Goal: Task Accomplishment & Management: Use online tool/utility

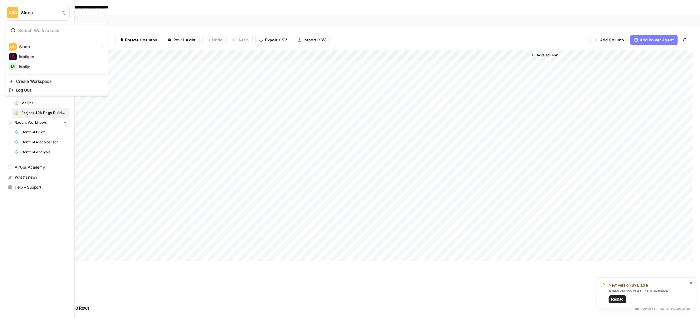
click at [28, 10] on span "Sinch" at bounding box center [40, 13] width 38 height 6
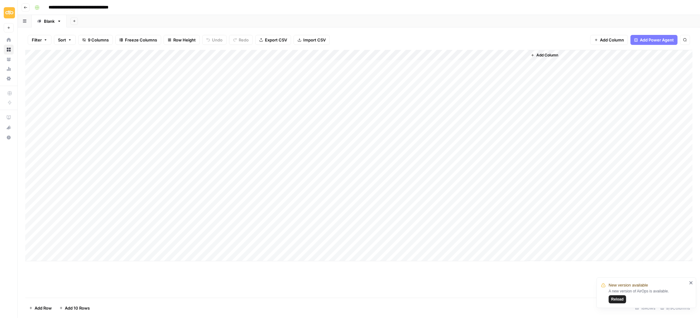
click at [27, 8] on icon "button" at bounding box center [26, 8] width 4 height 4
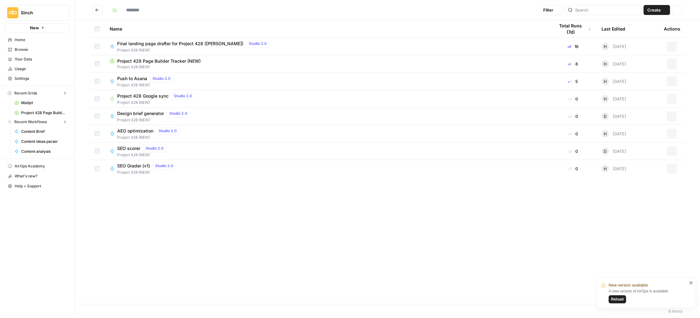
type input "**********"
click at [26, 51] on span "Browse" at bounding box center [41, 50] width 52 height 6
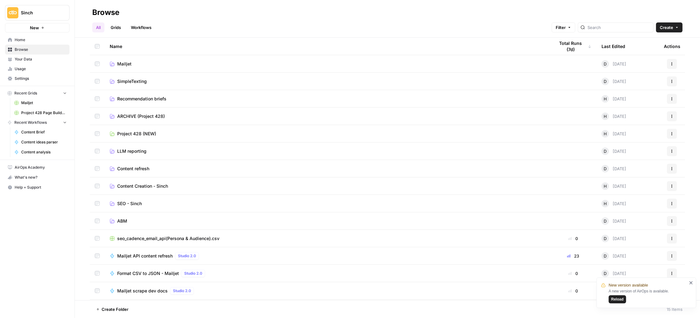
click at [122, 61] on span "Mailjet" at bounding box center [124, 64] width 14 height 6
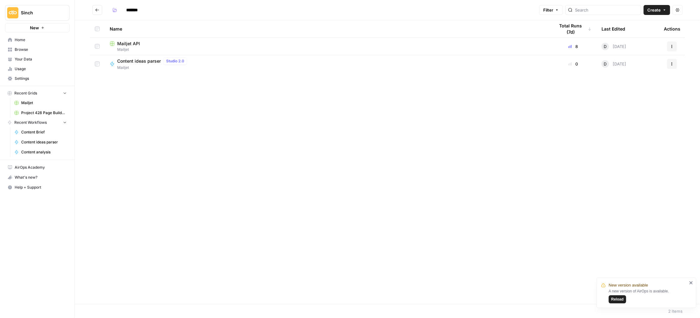
click at [136, 45] on span "Mailjet API" at bounding box center [128, 44] width 23 height 6
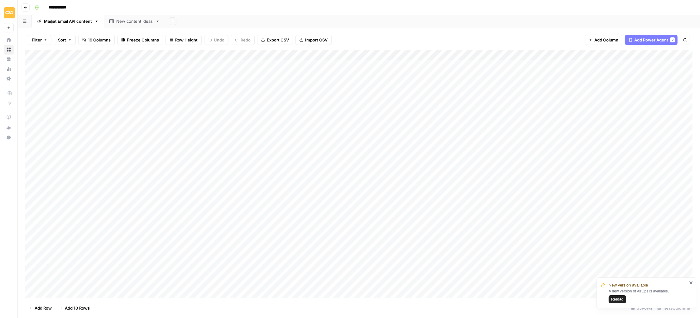
click at [22, 5] on button "Go back" at bounding box center [26, 7] width 8 height 8
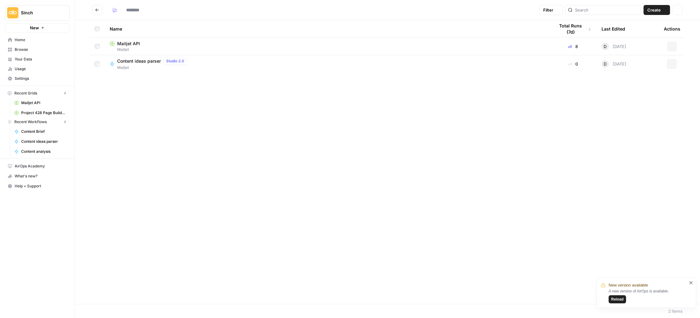
type input "*******"
click at [100, 14] on button "Go back" at bounding box center [97, 10] width 10 height 10
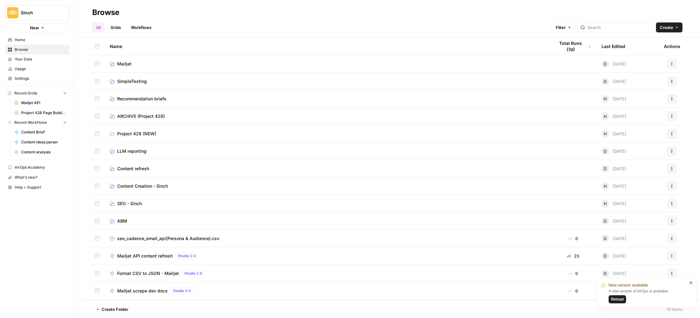
scroll to position [17, 0]
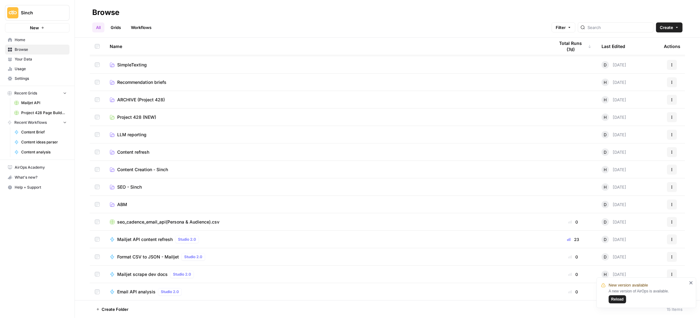
click at [147, 236] on span "Mailjet API content refresh" at bounding box center [145, 239] width 56 height 6
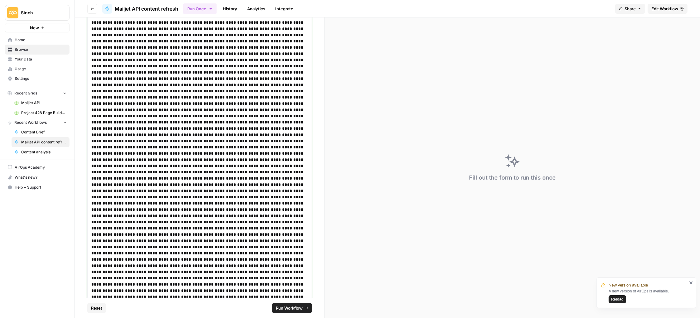
scroll to position [17743, 0]
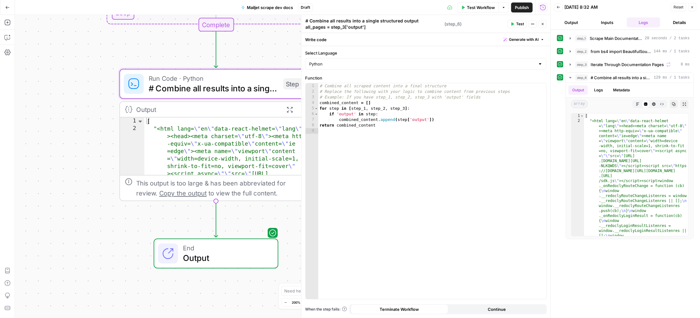
scroll to position [46, 0]
type textarea "*"
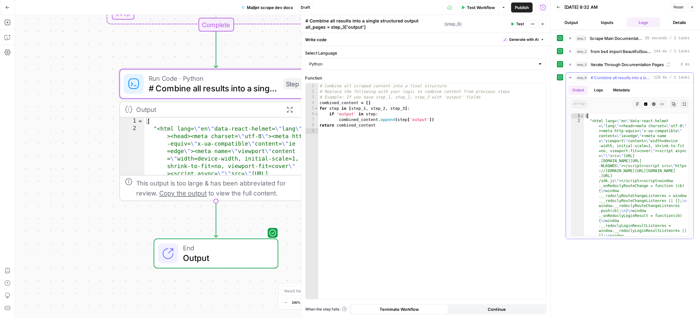
click at [673, 100] on button "Copy" at bounding box center [674, 104] width 8 height 8
